Goal: Task Accomplishment & Management: Complete application form

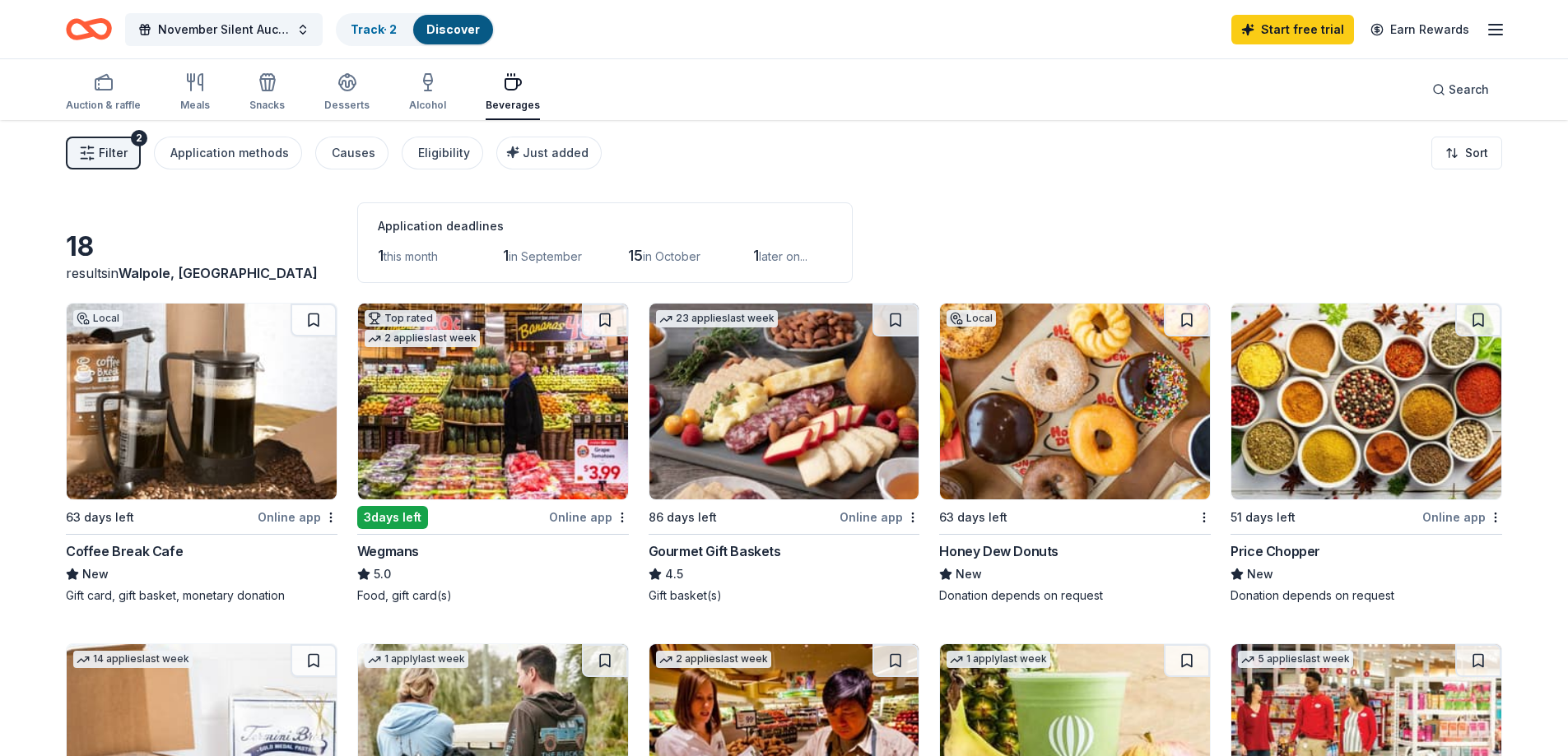
click at [210, 73] on div "Auction & raffle Meals Snacks Desserts Alcohol Beverages" at bounding box center [302, 93] width 474 height 54
click at [193, 88] on icon "button" at bounding box center [195, 82] width 19 height 19
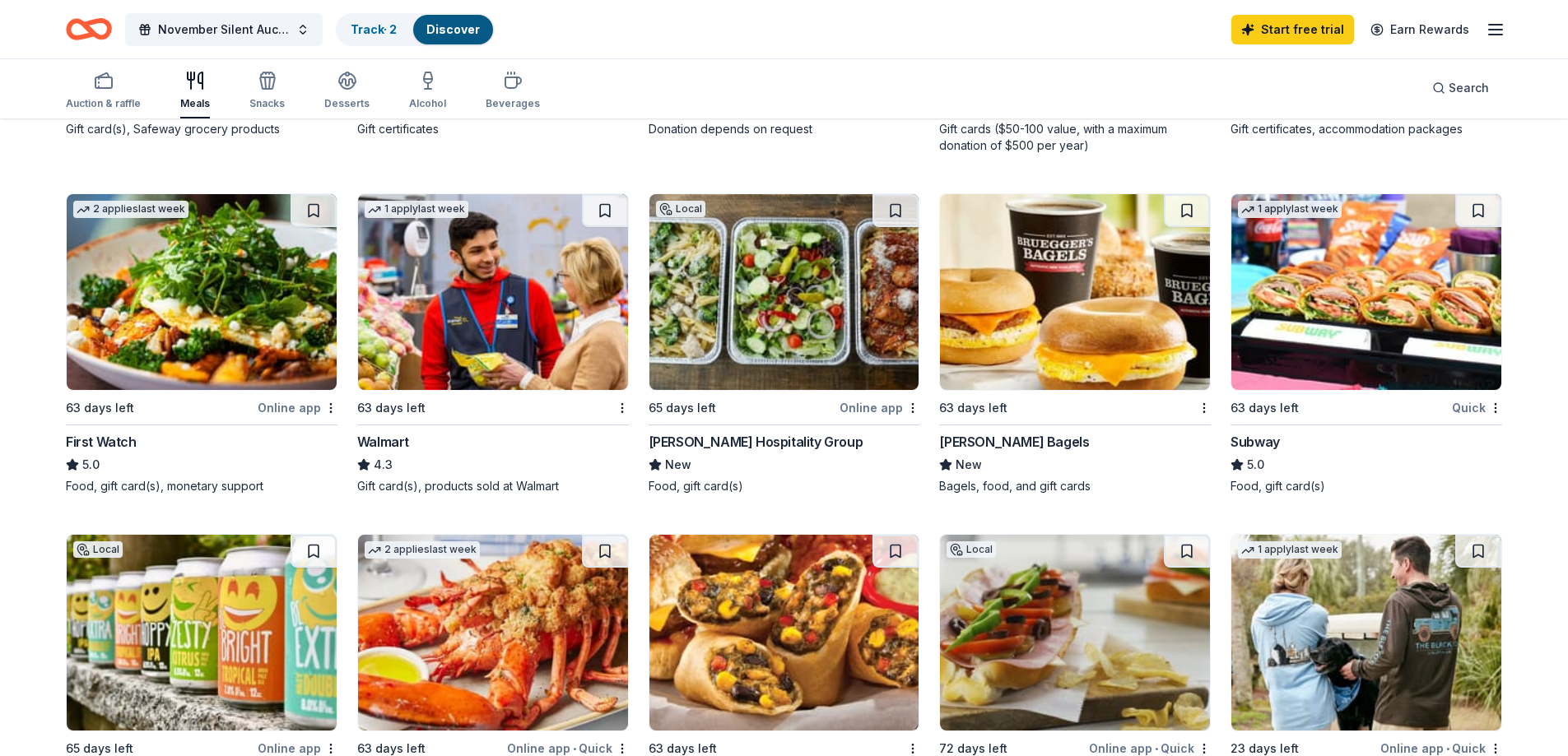
scroll to position [823, 0]
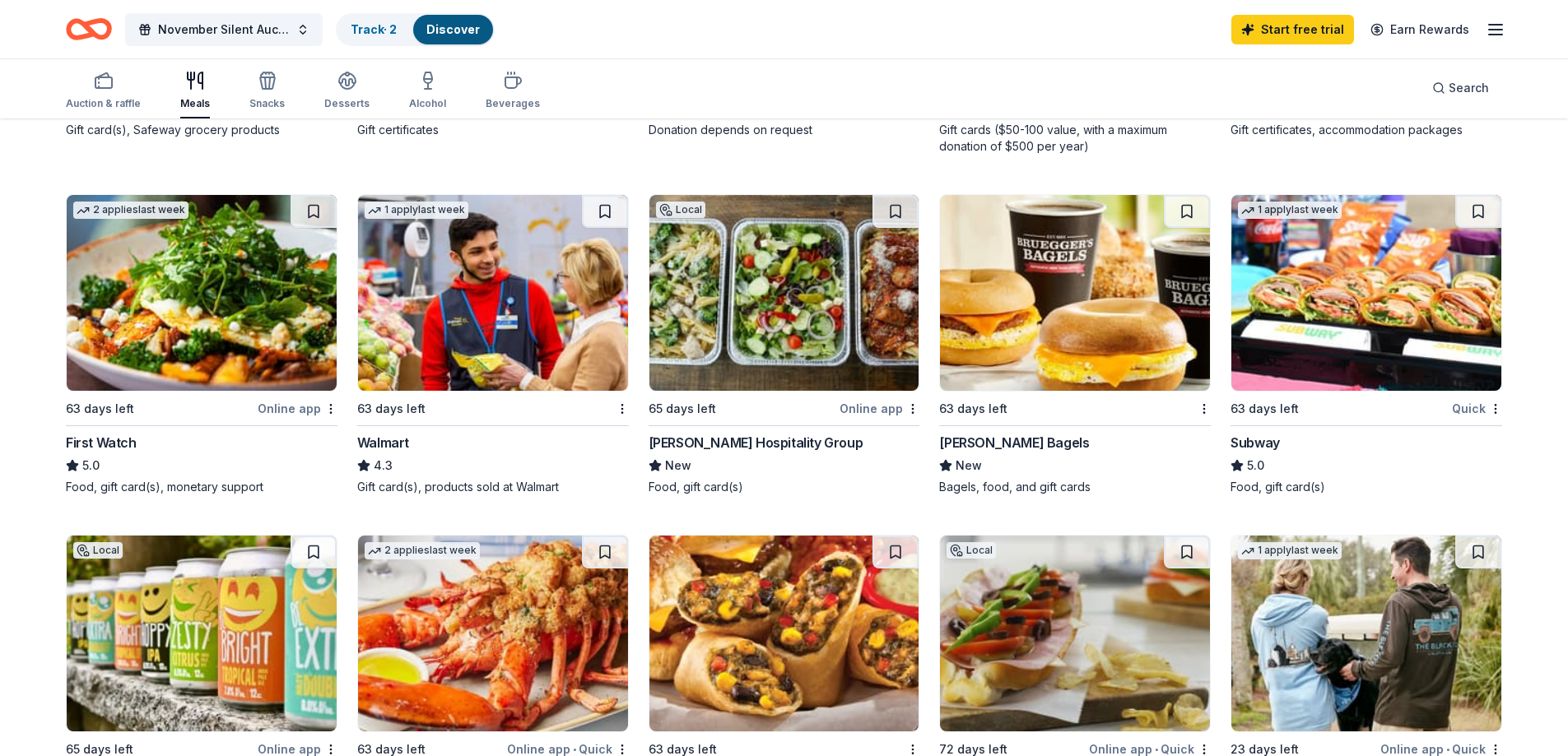
click at [795, 359] on img at bounding box center [785, 293] width 270 height 196
click at [207, 345] on img at bounding box center [202, 293] width 270 height 196
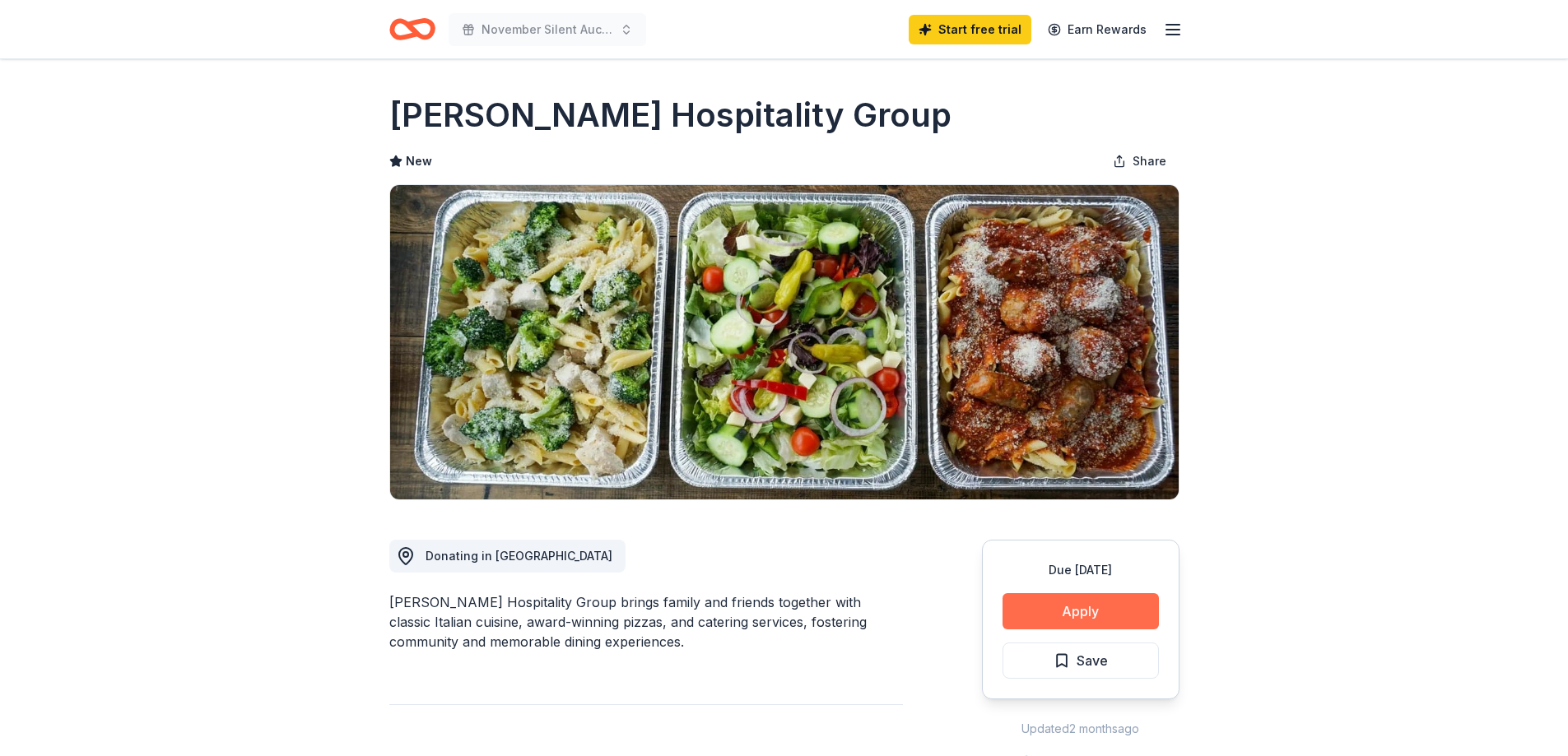
click at [1096, 611] on button "Apply" at bounding box center [1080, 612] width 156 height 37
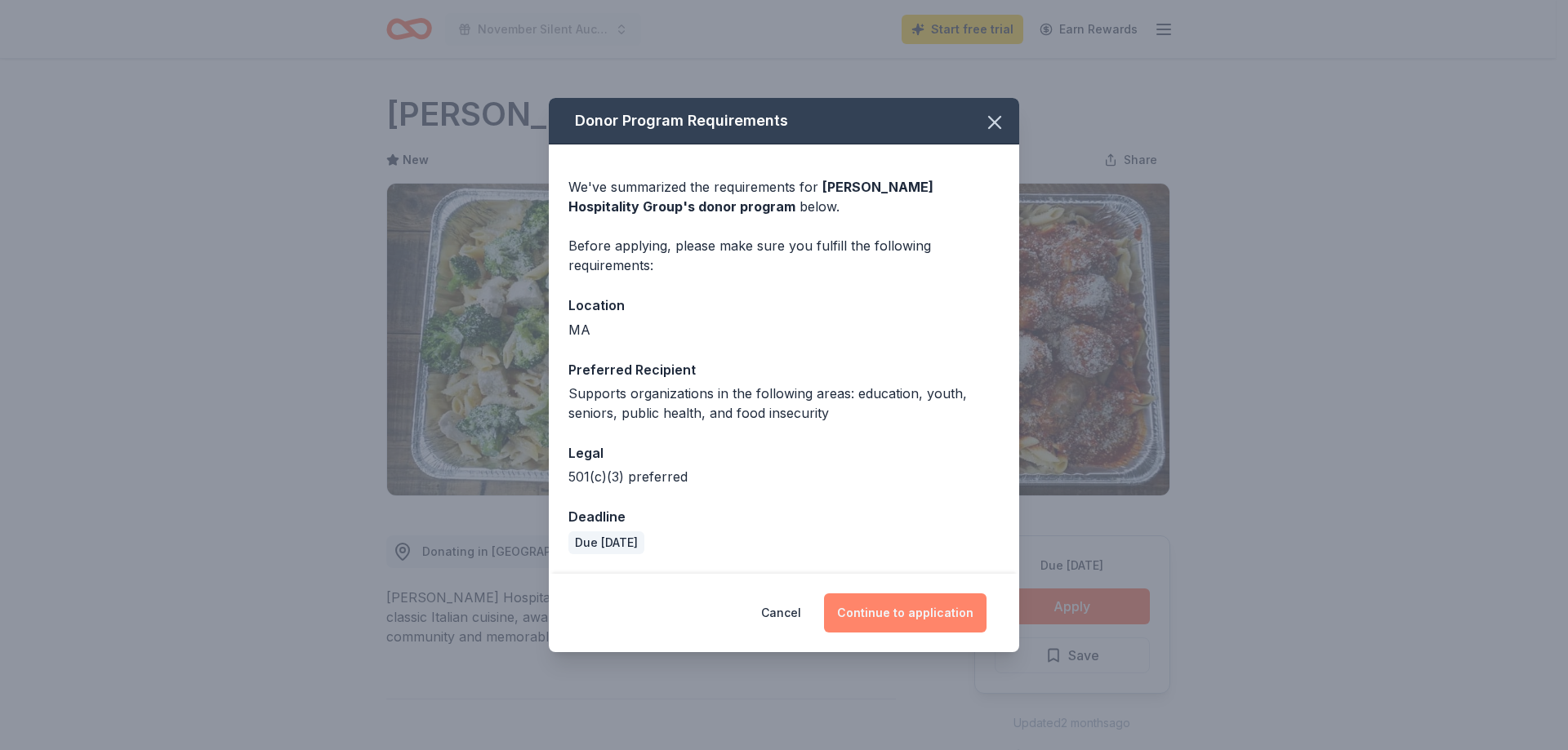
click at [870, 614] on button "Continue to application" at bounding box center [905, 613] width 163 height 39
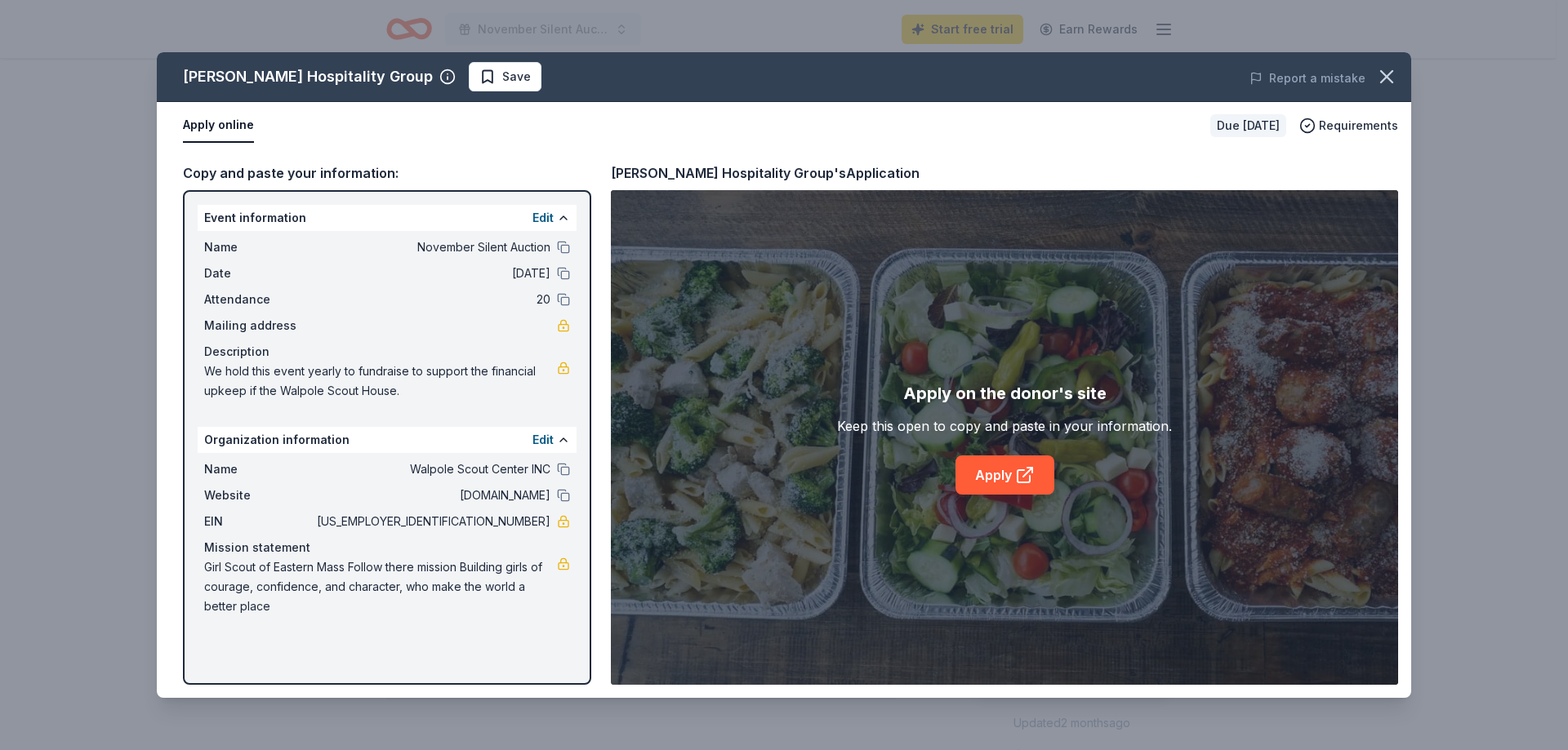
drag, startPoint x: 201, startPoint y: 251, endPoint x: 513, endPoint y: 282, distance: 313.5
drag, startPoint x: 513, startPoint y: 282, endPoint x: 332, endPoint y: 166, distance: 215.0
click at [332, 166] on div "Copy and paste your information:" at bounding box center [387, 173] width 408 height 21
click at [333, 174] on div "Copy and paste your information:" at bounding box center [387, 173] width 408 height 21
drag, startPoint x: 206, startPoint y: 251, endPoint x: 537, endPoint y: 622, distance: 497.2
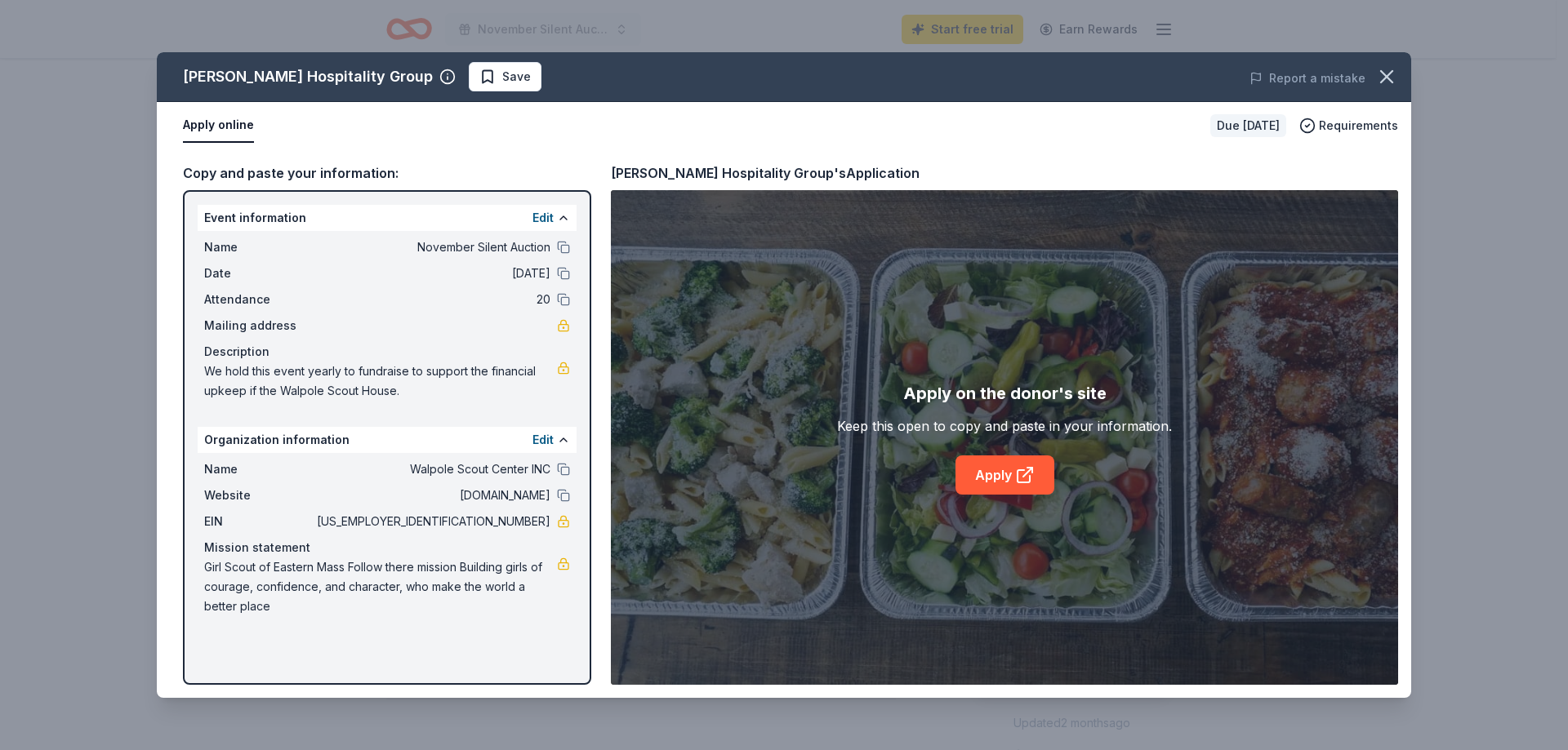
click at [553, 621] on div "Event information Edit Name November Silent Auction Date [DATE] Attendance 20 M…" at bounding box center [387, 438] width 408 height 495
drag, startPoint x: 525, startPoint y: 614, endPoint x: 378, endPoint y: 275, distance: 369.5
click at [378, 275] on span "[DATE]" at bounding box center [431, 273] width 237 height 19
drag, startPoint x: 187, startPoint y: 197, endPoint x: 440, endPoint y: 602, distance: 477.5
click at [503, 657] on div "Event information Edit Name November Silent Auction Date [DATE] Attendance 20 M…" at bounding box center [387, 438] width 408 height 495
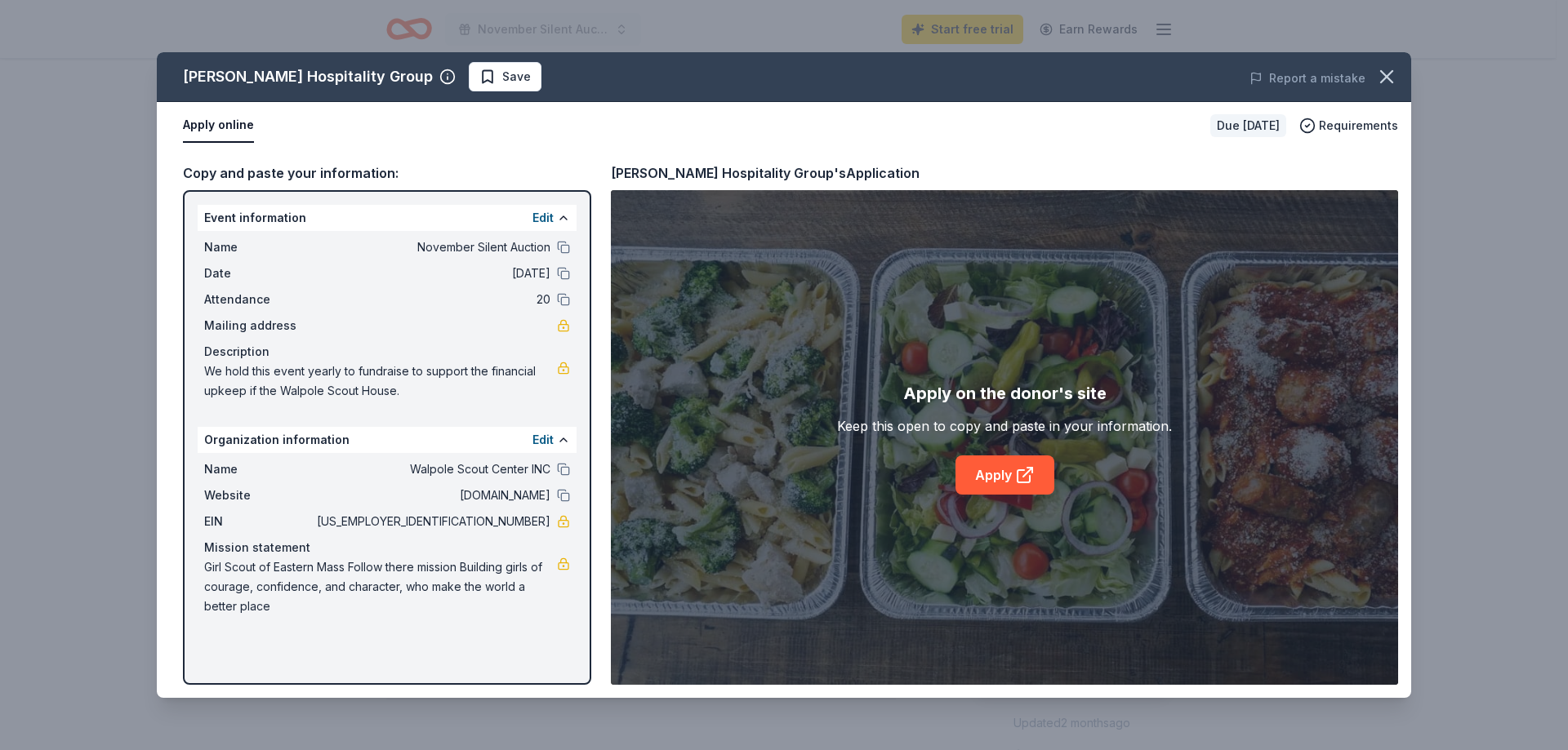
drag, startPoint x: 178, startPoint y: 191, endPoint x: 505, endPoint y: 707, distance: 610.9
drag, startPoint x: 505, startPoint y: 707, endPoint x: 567, endPoint y: 246, distance: 465.2
click at [567, 246] on button at bounding box center [563, 247] width 13 height 13
click at [567, 271] on button at bounding box center [563, 274] width 13 height 13
click at [563, 297] on button at bounding box center [563, 300] width 13 height 13
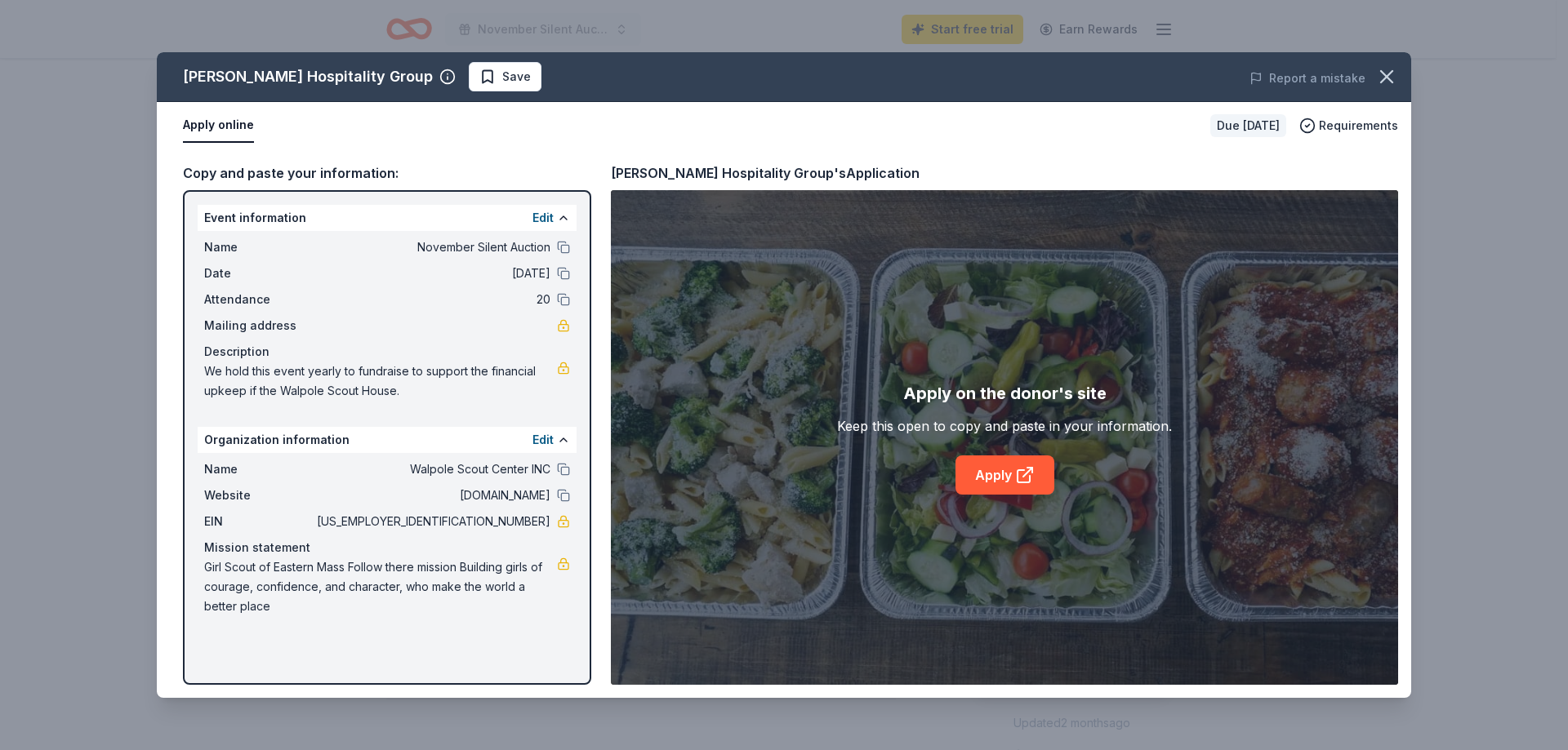
click at [556, 468] on div "Name Walpole Scout Center INC" at bounding box center [387, 469] width 366 height 19
click at [565, 467] on button at bounding box center [563, 469] width 13 height 13
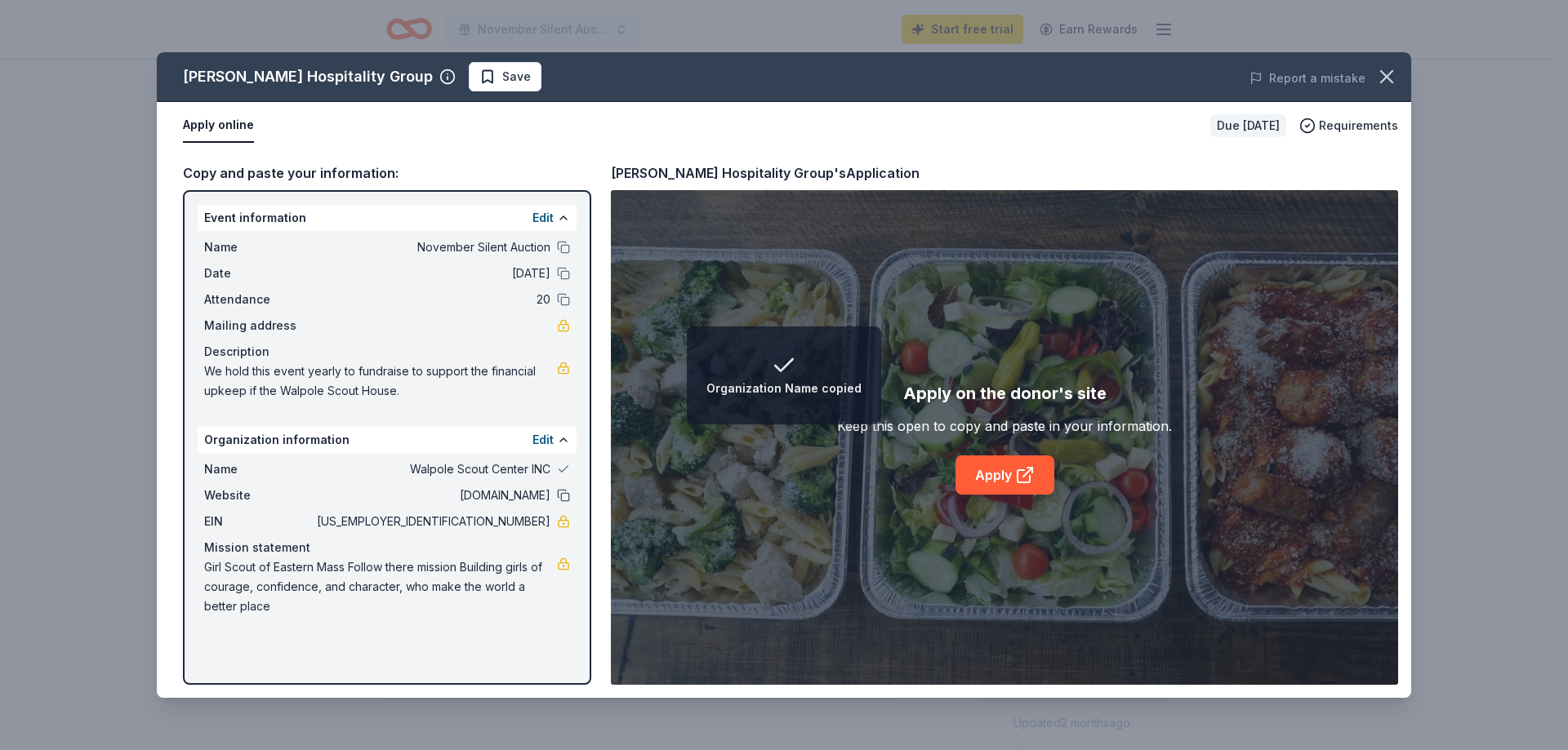
click at [564, 493] on button at bounding box center [563, 496] width 13 height 13
click at [567, 520] on link at bounding box center [563, 522] width 13 height 13
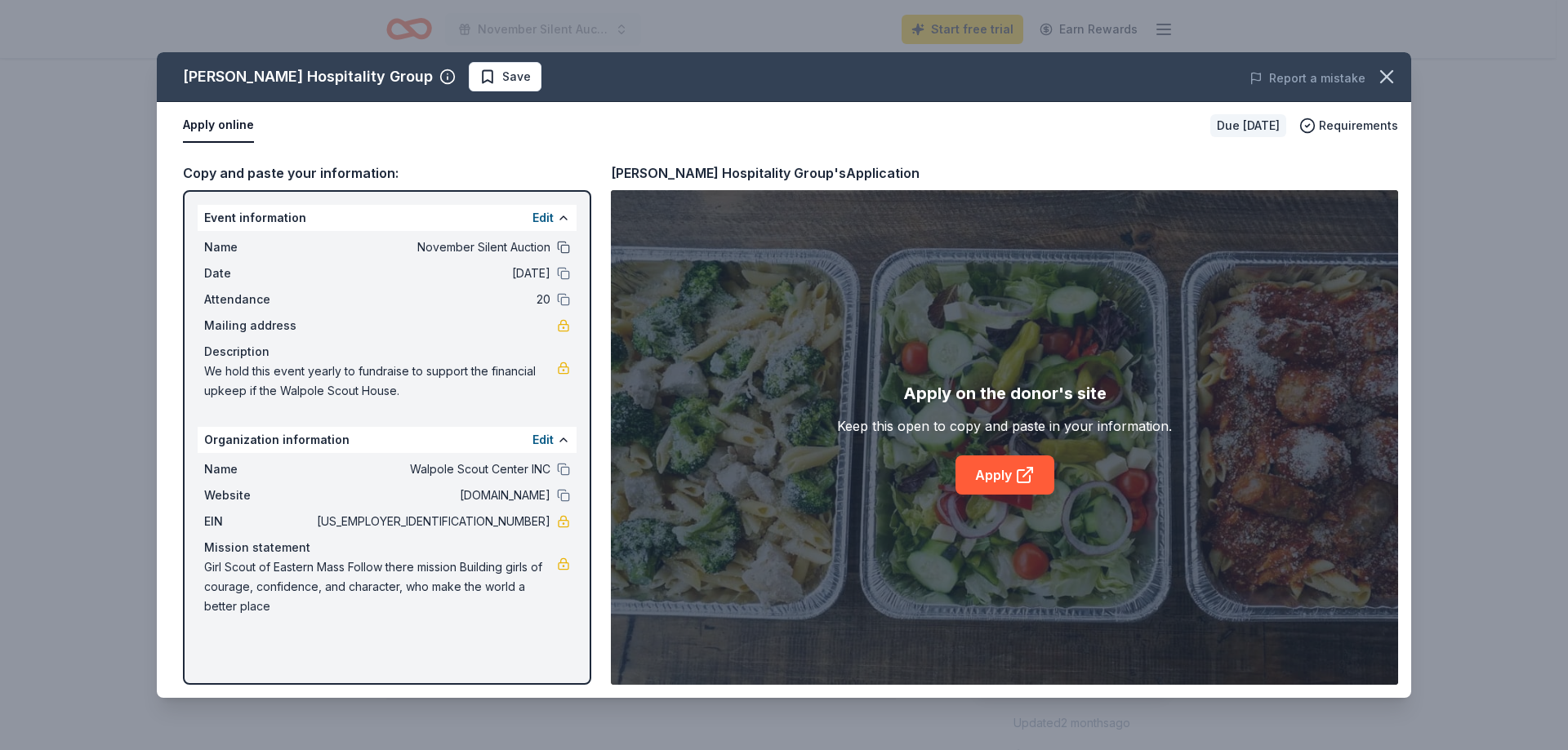
click at [563, 245] on button at bounding box center [563, 247] width 13 height 13
click at [563, 271] on button at bounding box center [563, 274] width 13 height 13
click at [558, 302] on button at bounding box center [563, 300] width 13 height 13
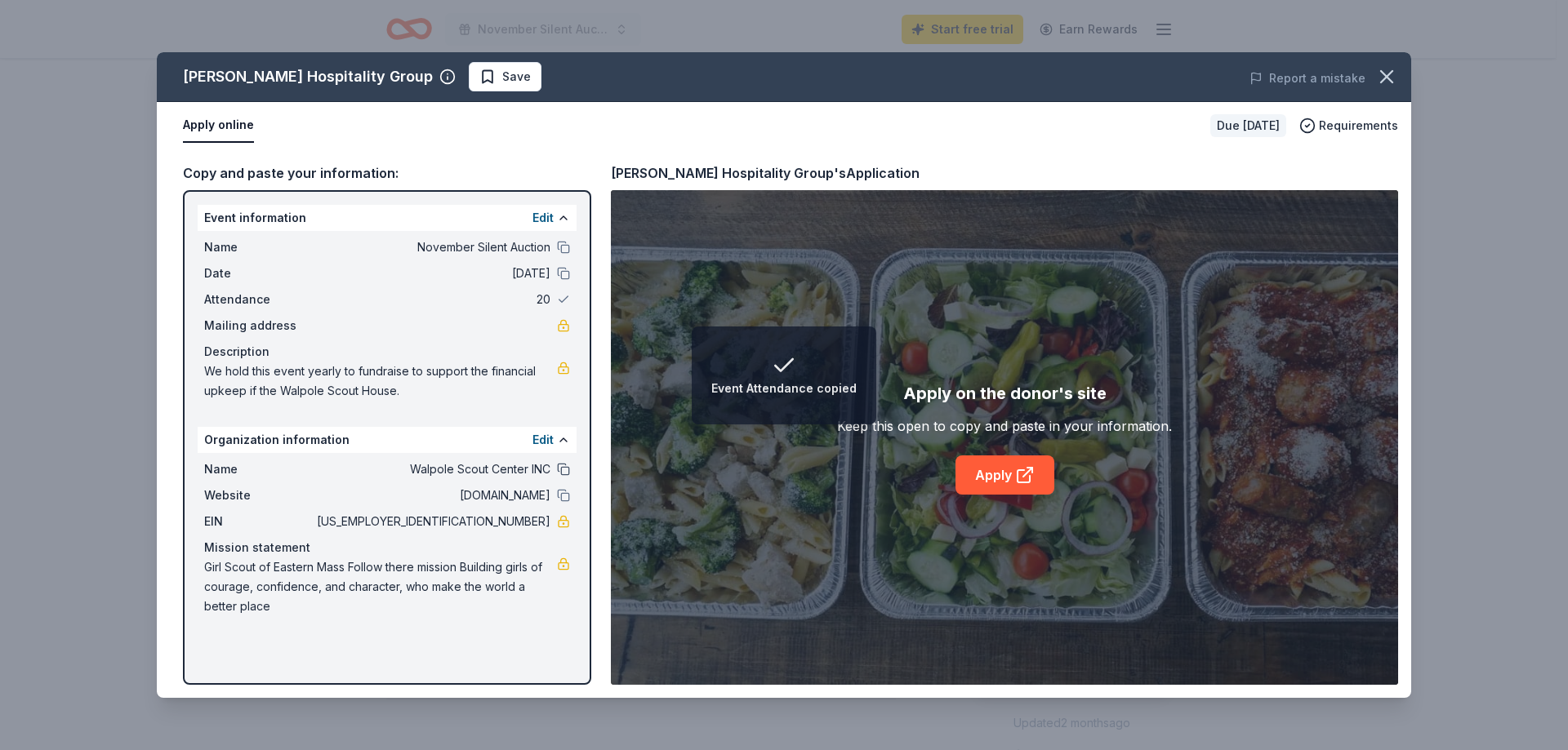
click at [560, 469] on button at bounding box center [563, 469] width 13 height 13
click at [563, 495] on button at bounding box center [563, 496] width 13 height 13
click at [230, 127] on button "Apply online" at bounding box center [218, 125] width 71 height 34
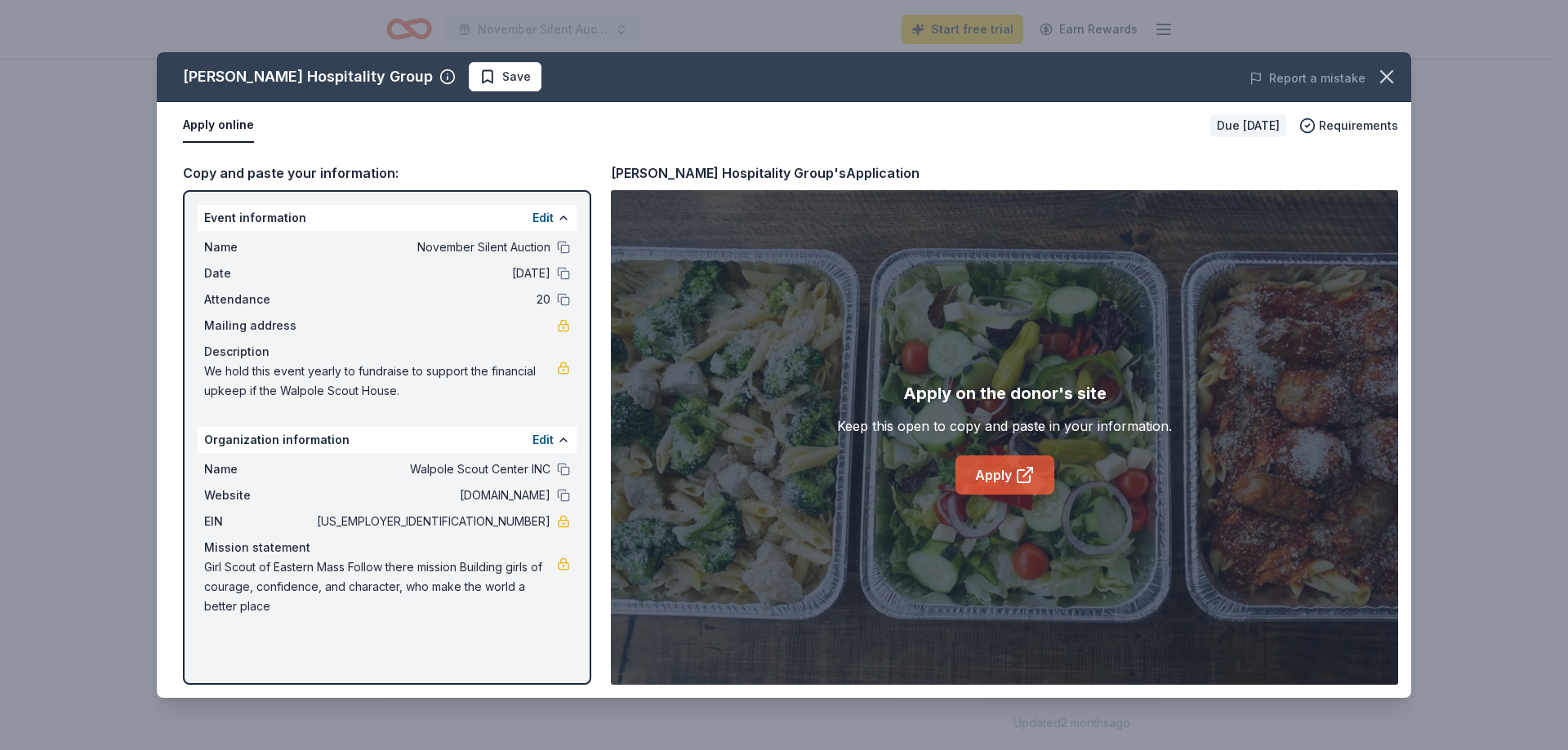
click at [992, 485] on link "Apply" at bounding box center [1004, 475] width 99 height 39
click at [1390, 79] on icon "button" at bounding box center [1387, 77] width 23 height 23
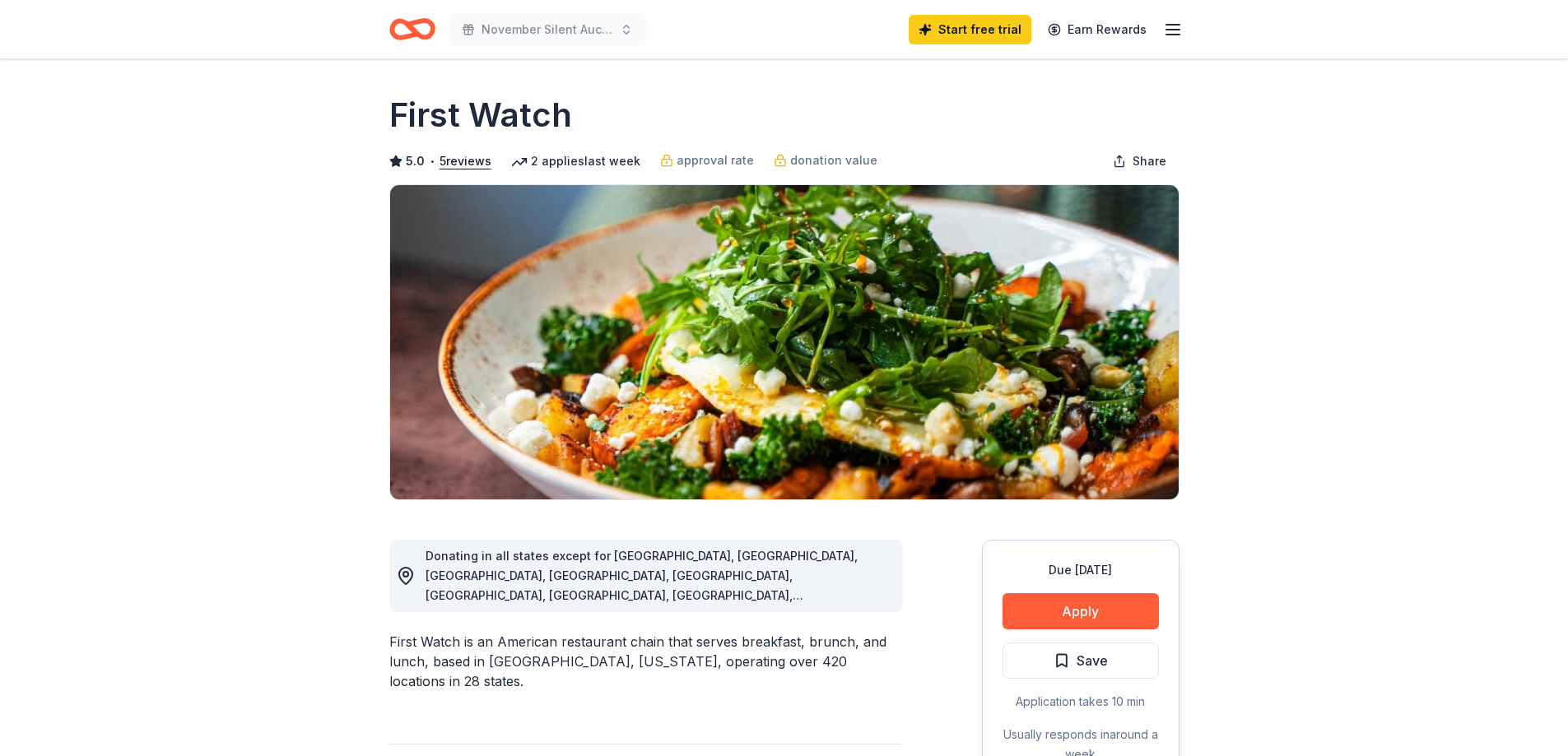
click at [1078, 640] on div "Due in 63 days Apply Save Application takes 10 min Usually responds in around a…" at bounding box center [1080, 662] width 198 height 245
click at [1096, 618] on button "Apply" at bounding box center [1080, 612] width 156 height 37
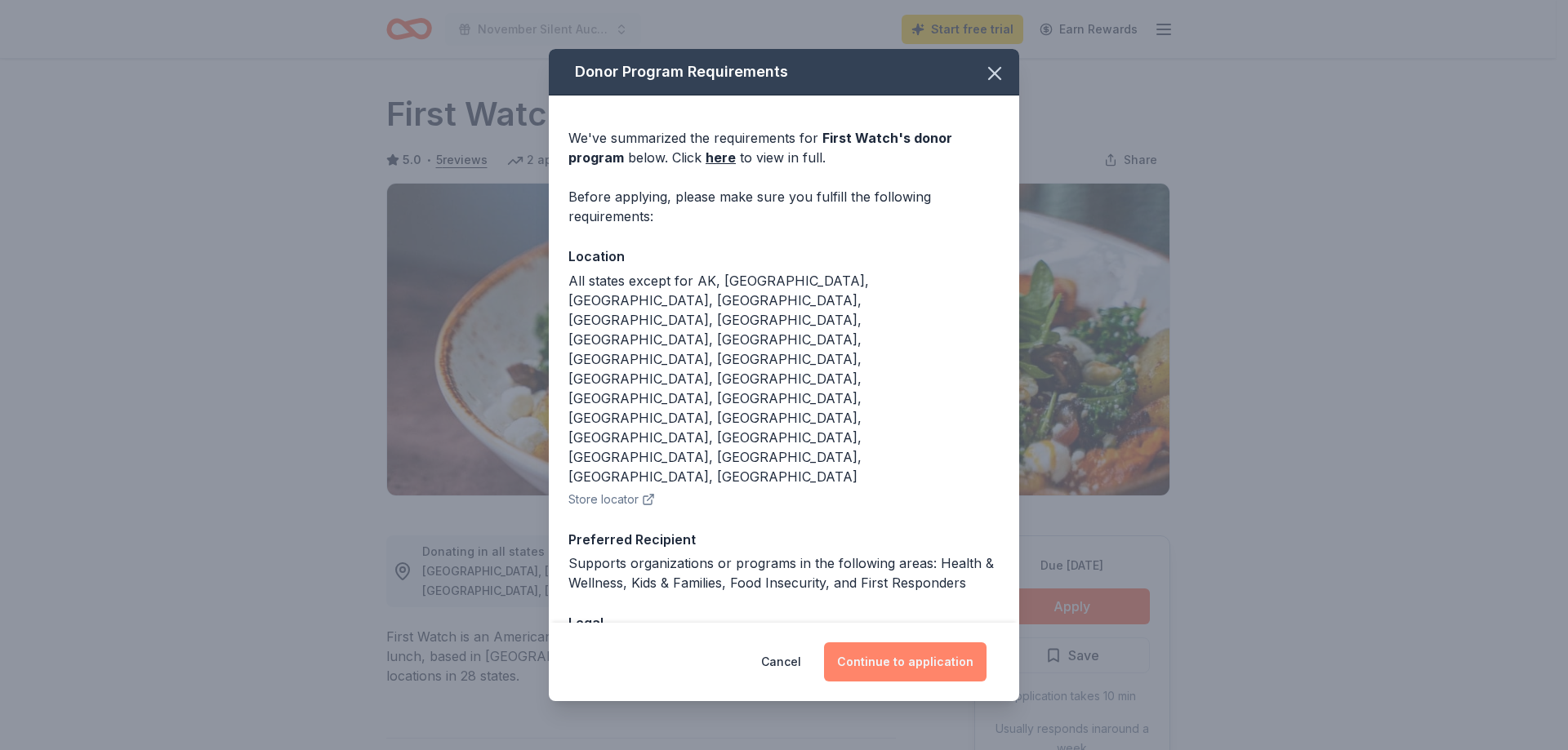
click at [852, 643] on button "Continue to application" at bounding box center [905, 662] width 163 height 39
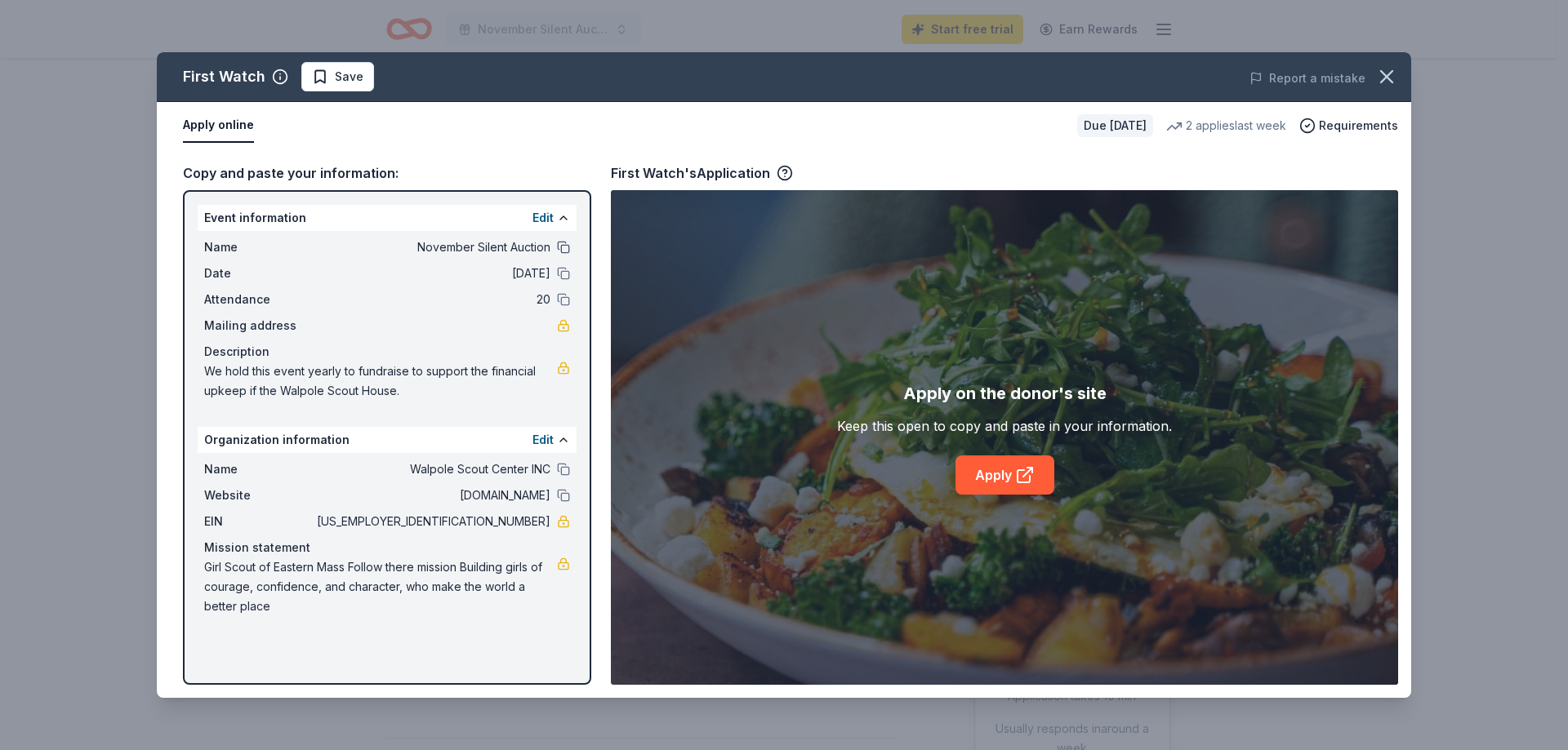
click at [566, 247] on button at bounding box center [563, 247] width 13 height 13
click at [566, 274] on button at bounding box center [563, 274] width 13 height 13
click at [560, 298] on button at bounding box center [563, 300] width 13 height 13
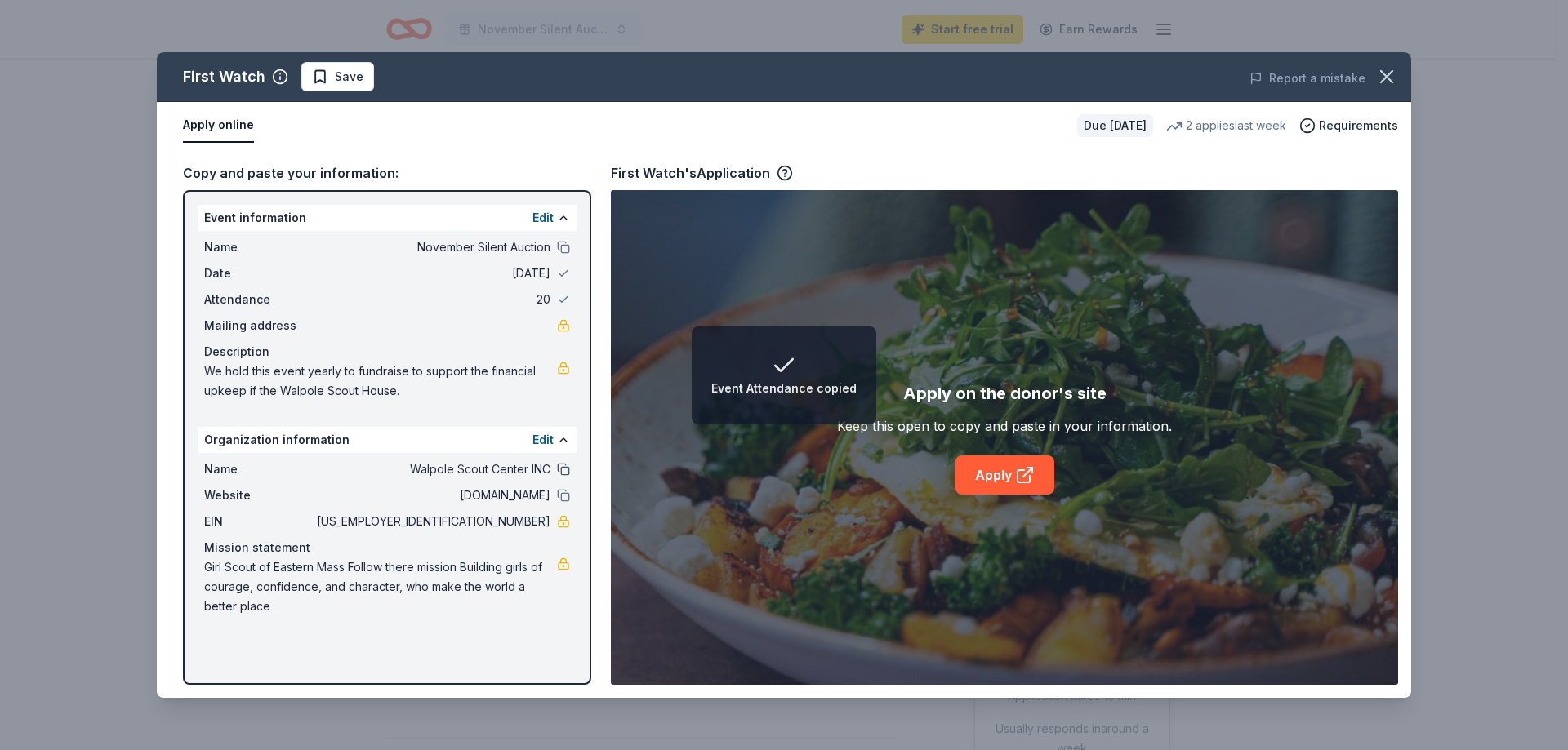
click at [562, 471] on button at bounding box center [563, 469] width 13 height 13
click at [562, 496] on button at bounding box center [563, 496] width 13 height 13
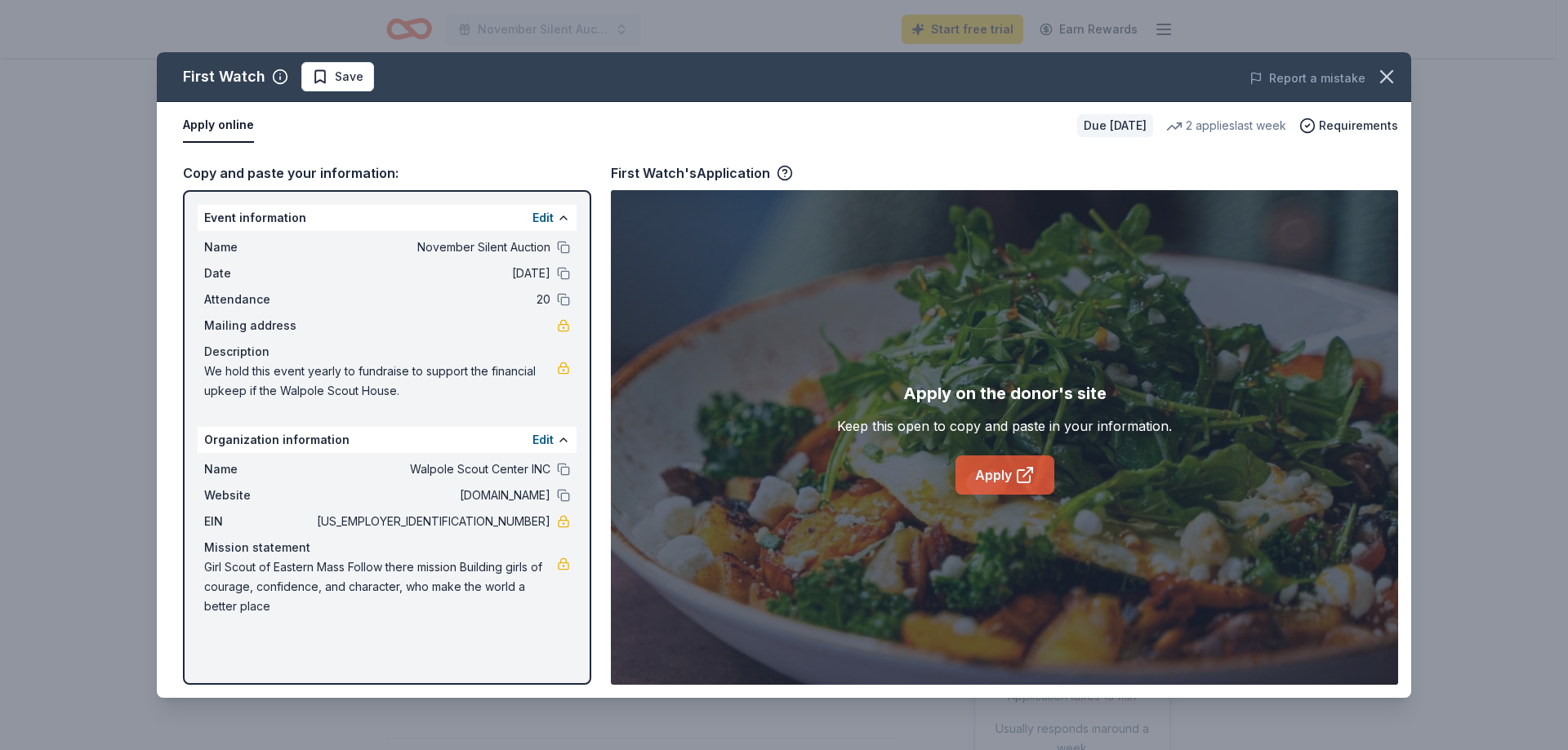
click at [982, 470] on link "Apply" at bounding box center [1004, 475] width 99 height 39
